Goal: Task Accomplishment & Management: Manage account settings

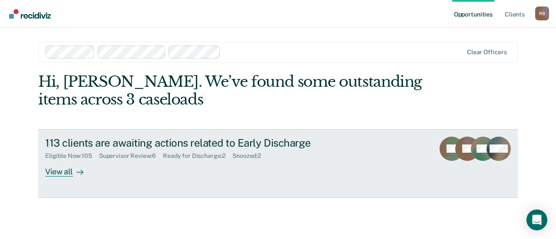
click at [197, 157] on div "Ready for Discharge : 2" at bounding box center [197, 155] width 69 height 7
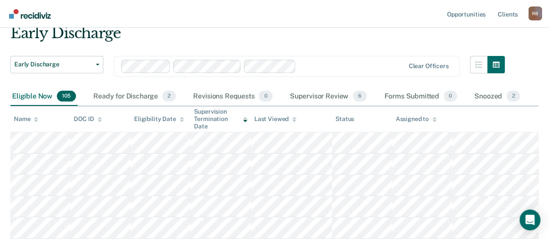
scroll to position [87, 0]
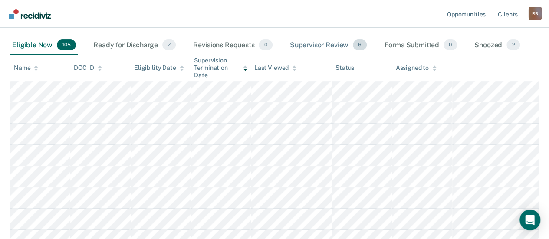
click at [332, 47] on div "Supervisor Review 6" at bounding box center [328, 45] width 81 height 19
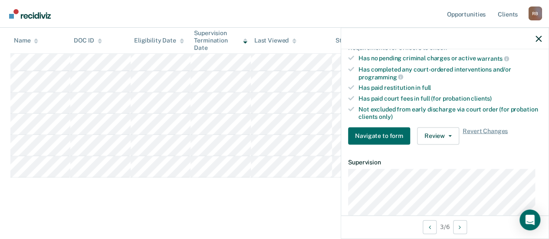
scroll to position [217, 0]
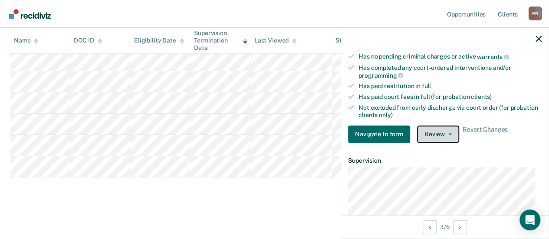
click at [421, 133] on button "Review" at bounding box center [438, 134] width 42 height 17
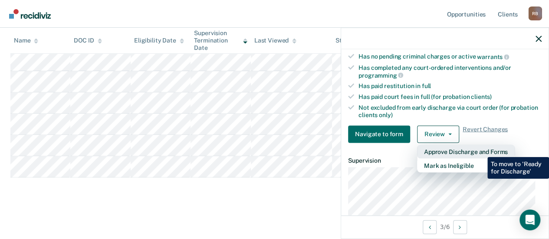
click at [481, 151] on button "Approve Discharge and Forms" at bounding box center [466, 152] width 98 height 14
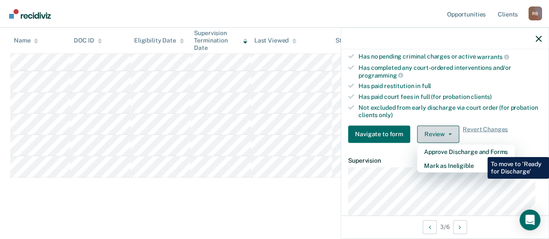
scroll to position [97, 0]
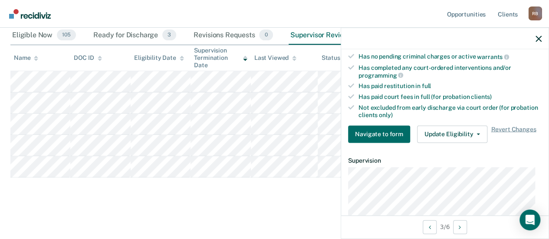
click at [233, 199] on div "Early Discharge Early Discharge Early Discharge Clear officers Eligible Now 105…" at bounding box center [274, 83] width 529 height 240
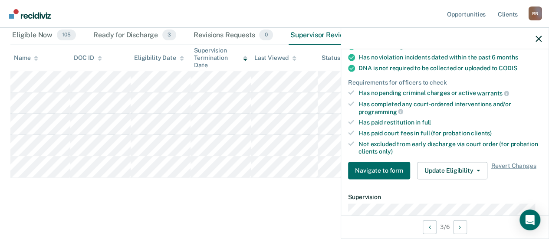
scroll to position [217, 0]
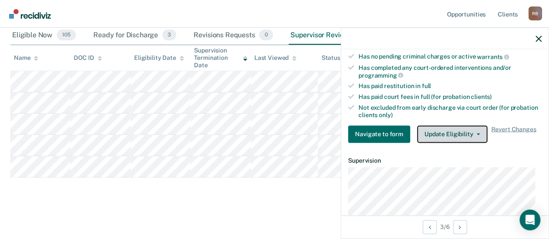
click at [443, 131] on button "Update Eligibility" at bounding box center [452, 134] width 70 height 17
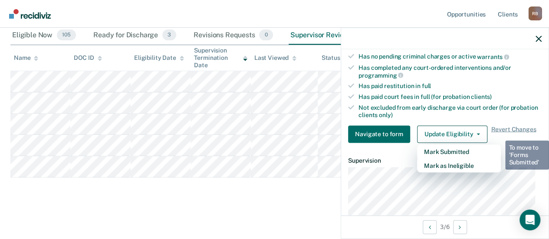
click at [288, 189] on div "Early Discharge Early Discharge Early Discharge Clear officers Eligible Now 105…" at bounding box center [274, 83] width 529 height 240
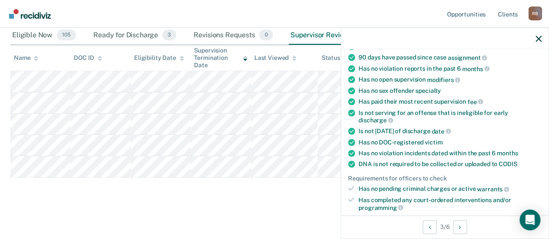
scroll to position [43, 0]
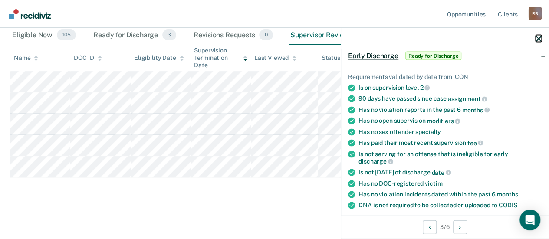
click at [536, 35] on button "button" at bounding box center [539, 38] width 6 height 7
